Goal: Task Accomplishment & Management: Use online tool/utility

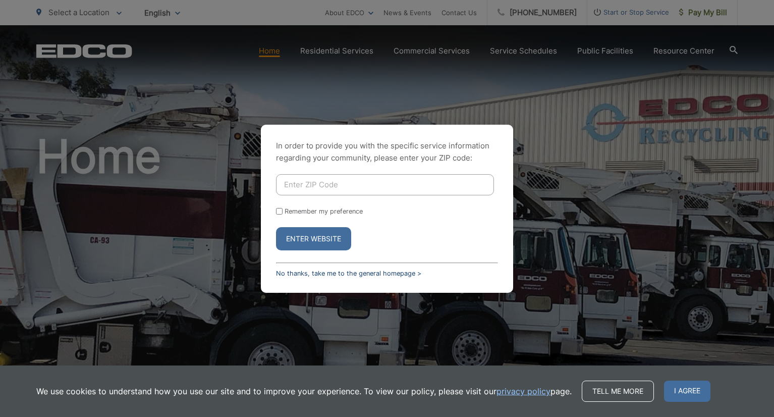
click at [348, 272] on link "No thanks, take me to the general homepage >" at bounding box center [348, 274] width 145 height 8
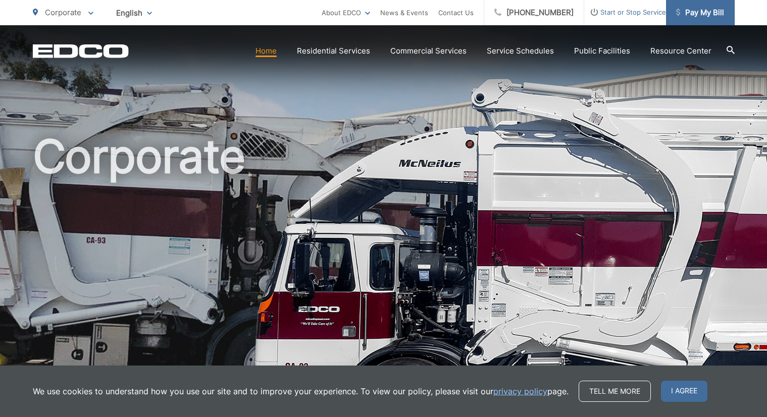
click at [700, 13] on span "Pay My Bill" at bounding box center [700, 13] width 48 height 12
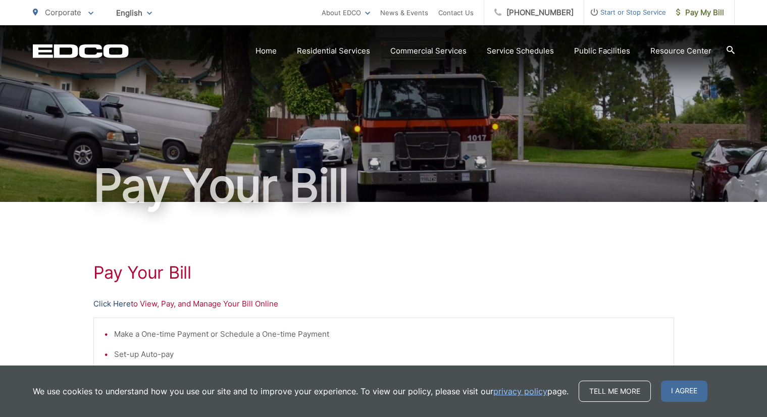
drag, startPoint x: 114, startPoint y: 303, endPoint x: 113, endPoint y: 298, distance: 5.1
click at [114, 302] on link "Click Here" at bounding box center [111, 304] width 37 height 12
